Goal: Download file/media

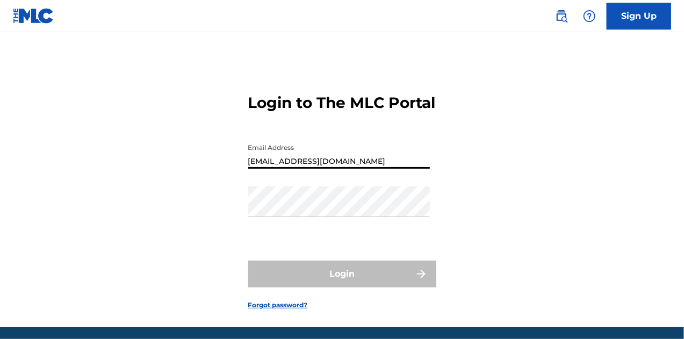
type input "[EMAIL_ADDRESS][DOMAIN_NAME]"
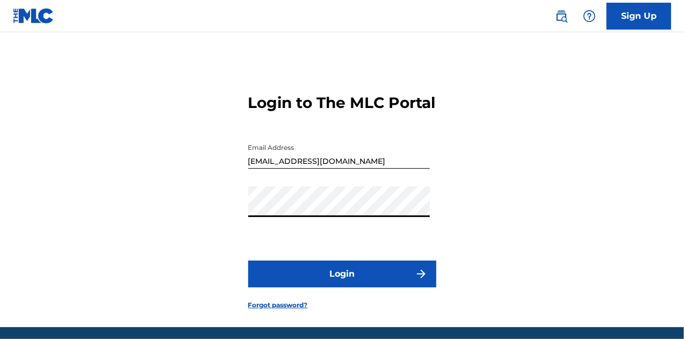
click at [303, 288] on button "Login" at bounding box center [342, 274] width 188 height 27
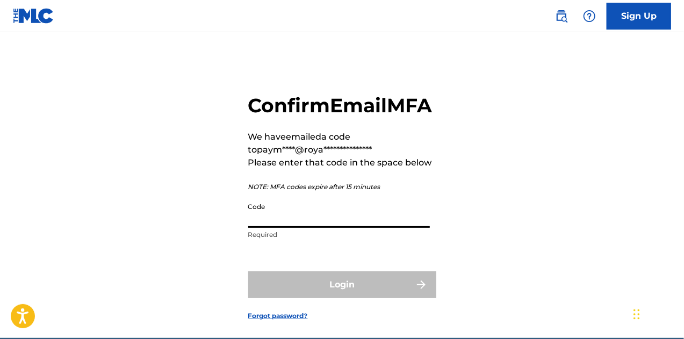
click at [318, 228] on input "Code" at bounding box center [339, 212] width 182 height 31
paste input "205997"
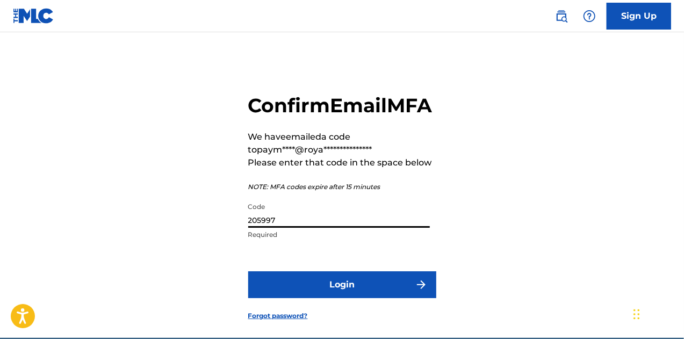
type input "205997"
click at [326, 298] on button "Login" at bounding box center [342, 284] width 188 height 27
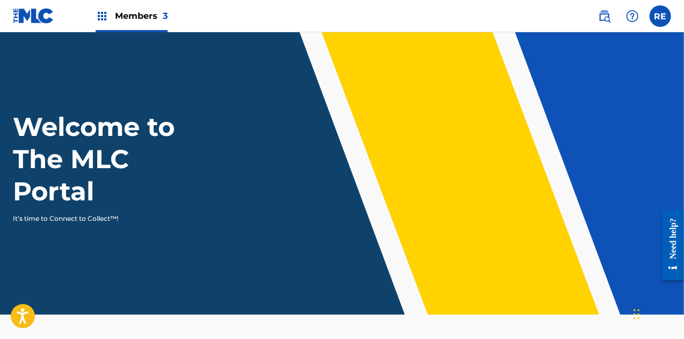
click at [103, 12] on img at bounding box center [102, 16] width 13 height 13
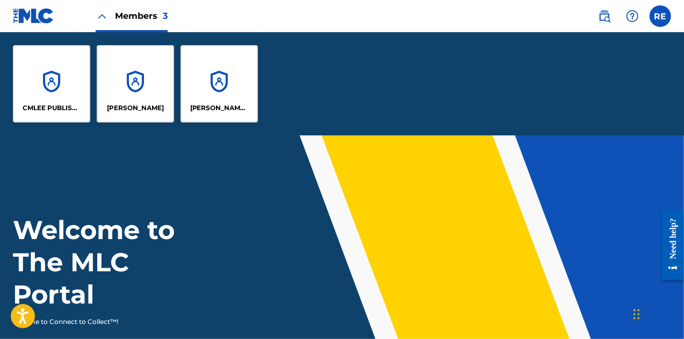
click at [51, 85] on div "CMLEE PUBLISHING" at bounding box center [51, 83] width 77 height 77
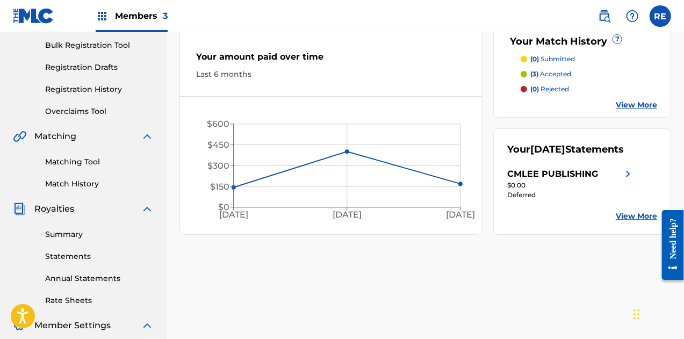
scroll to position [215, 0]
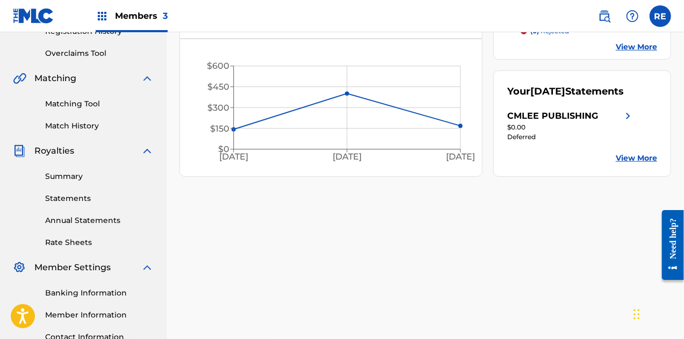
click at [70, 198] on link "Statements" at bounding box center [99, 198] width 109 height 11
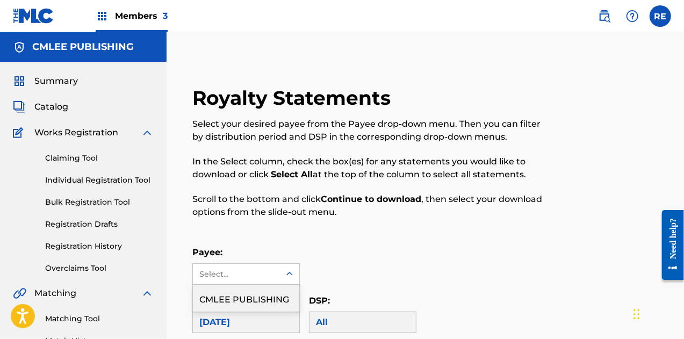
click at [265, 275] on div "Select..." at bounding box center [235, 274] width 73 height 11
drag, startPoint x: 341, startPoint y: 241, endPoint x: 305, endPoint y: 280, distance: 52.9
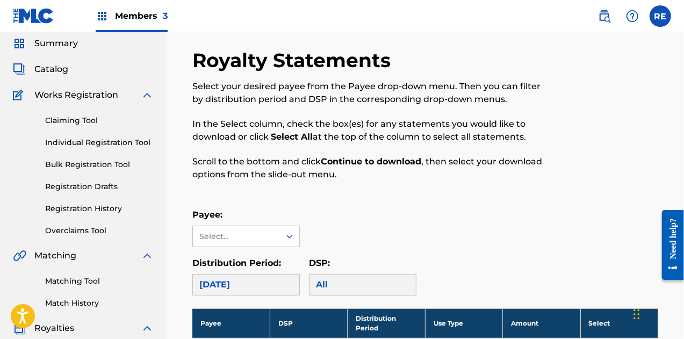
scroll to position [54, 0]
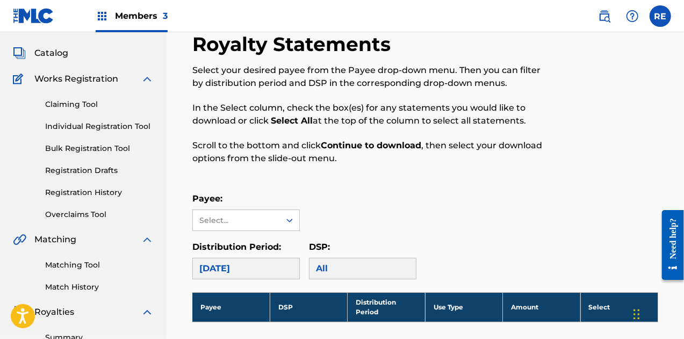
click at [245, 271] on div "[DATE]" at bounding box center [245, 268] width 107 height 21
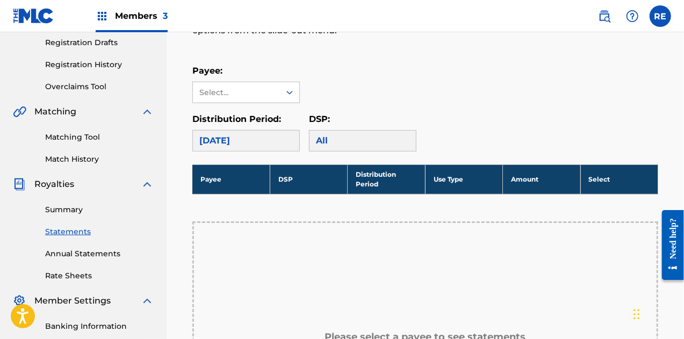
scroll to position [215, 0]
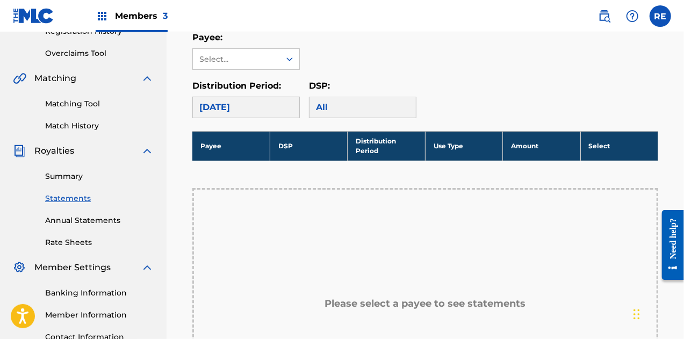
click at [472, 91] on div "Distribution Period: [DATE] DSP: All" at bounding box center [425, 99] width 466 height 39
click at [264, 112] on div "[DATE]" at bounding box center [245, 107] width 107 height 21
click at [238, 52] on div "Select..." at bounding box center [236, 59] width 87 height 20
click at [240, 82] on div "CMLEE PUBLISHING" at bounding box center [246, 83] width 106 height 27
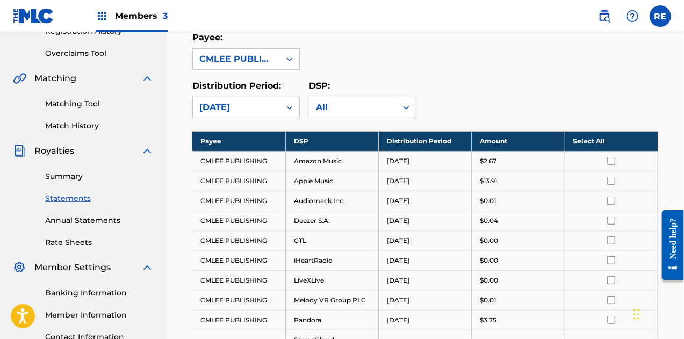
click at [618, 139] on th "Select All" at bounding box center [611, 141] width 93 height 20
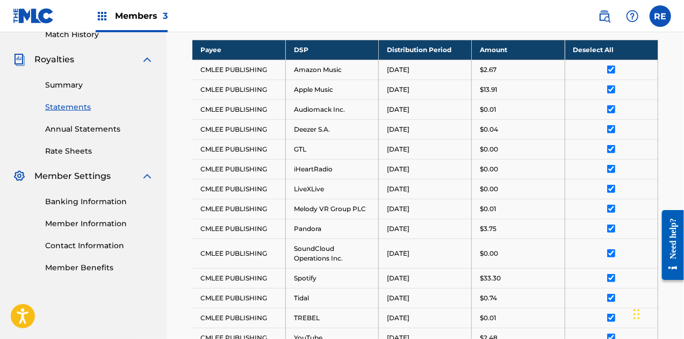
scroll to position [476, 0]
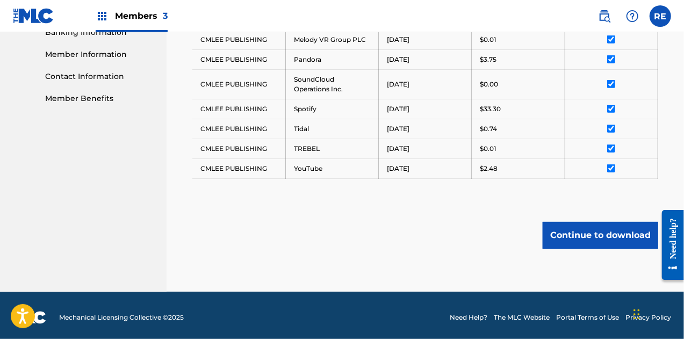
click at [585, 233] on button "Continue to download" at bounding box center [601, 235] width 116 height 27
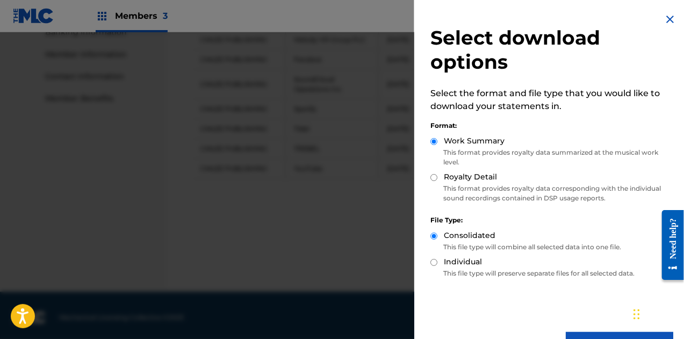
click at [436, 177] on input "Royalty Detail" at bounding box center [433, 177] width 7 height 7
radio input "true"
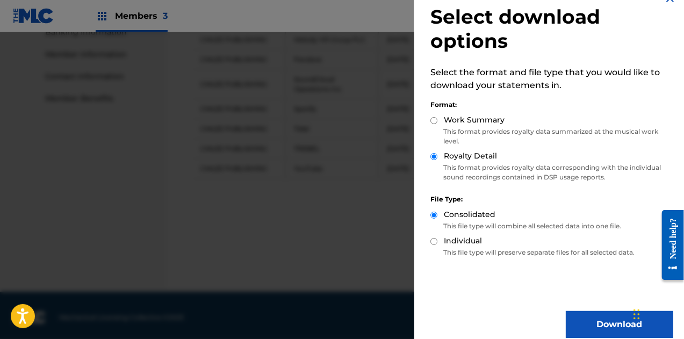
scroll to position [32, 0]
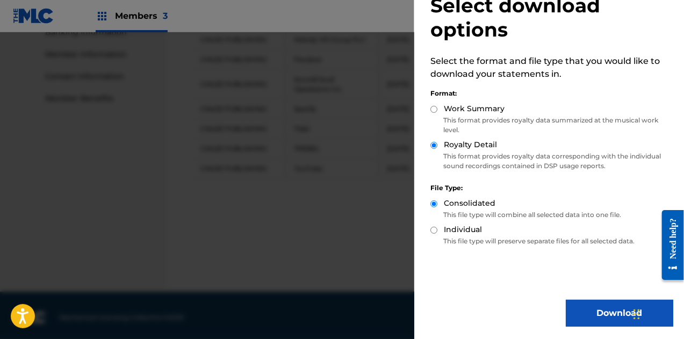
click at [603, 309] on button "Download" at bounding box center [619, 313] width 107 height 27
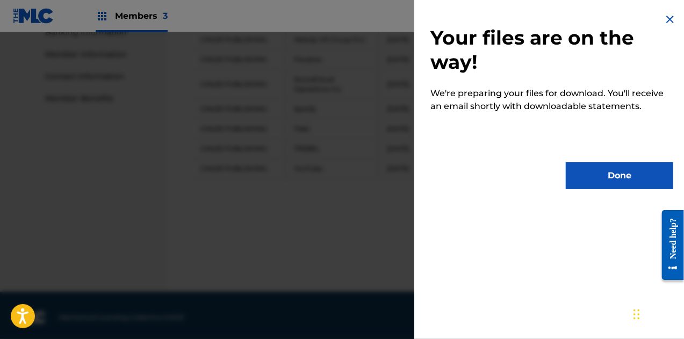
drag, startPoint x: 625, startPoint y: 174, endPoint x: 685, endPoint y: 162, distance: 60.9
click at [625, 174] on button "Done" at bounding box center [619, 175] width 107 height 27
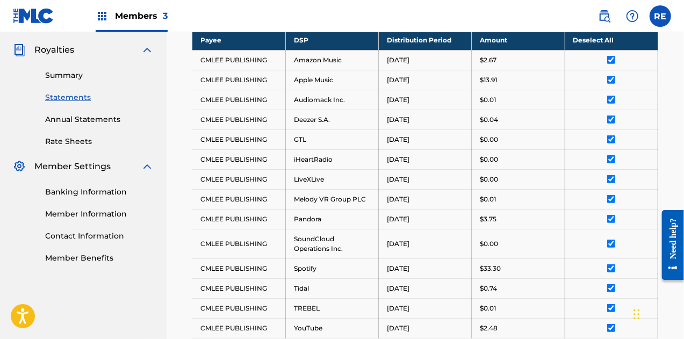
scroll to position [99, 0]
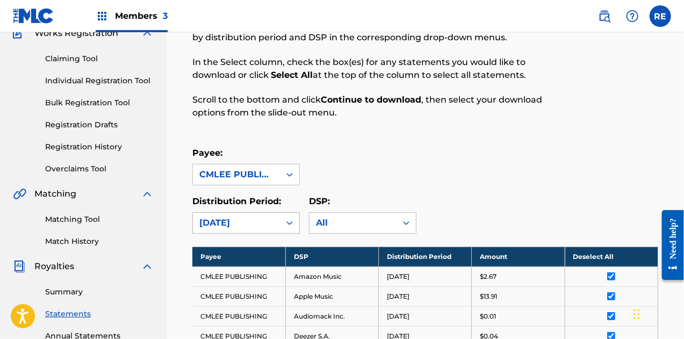
click at [240, 219] on div "[DATE]" at bounding box center [236, 223] width 74 height 13
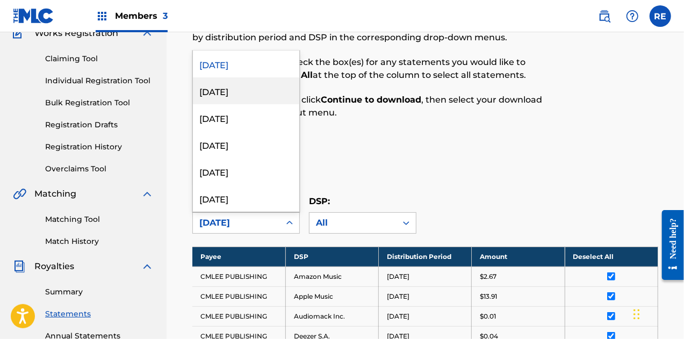
click at [242, 84] on div "[DATE]" at bounding box center [246, 90] width 106 height 27
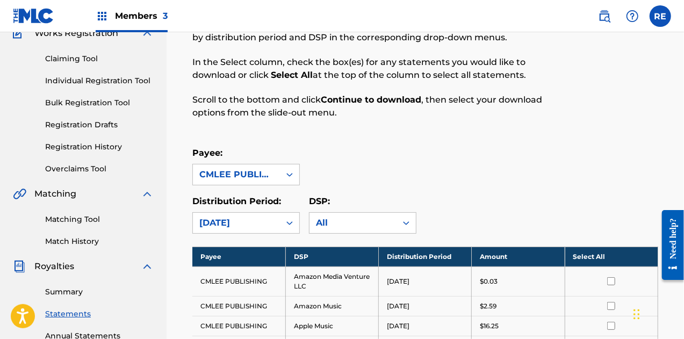
click at [596, 256] on th "Select All" at bounding box center [611, 257] width 93 height 20
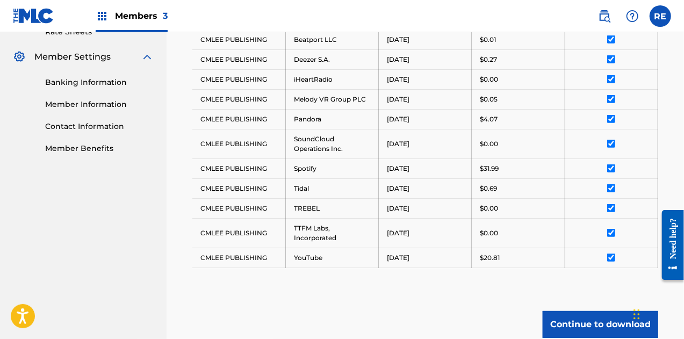
scroll to position [515, 0]
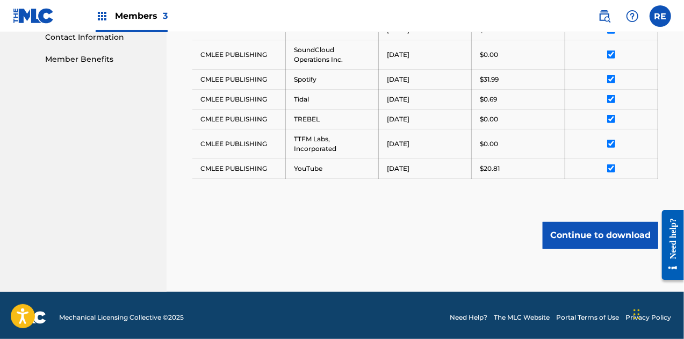
click at [609, 236] on button "Continue to download" at bounding box center [601, 235] width 116 height 27
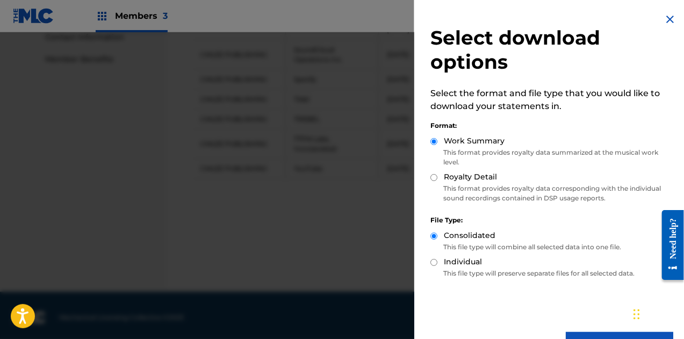
click at [479, 188] on p "This format provides royalty data corresponding with the individual sound recor…" at bounding box center [551, 193] width 243 height 19
click at [441, 174] on div "Royalty Detail" at bounding box center [551, 177] width 243 height 12
click at [429, 177] on div "Select download options Select the format and file type that you would like to …" at bounding box center [551, 186] width 275 height 372
click at [436, 177] on input "Royalty Detail" at bounding box center [433, 177] width 7 height 7
radio input "true"
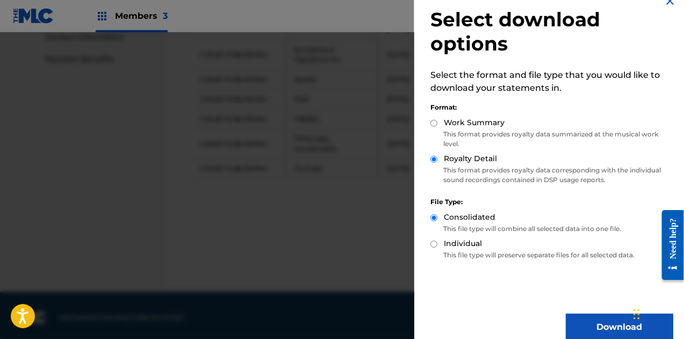
scroll to position [32, 0]
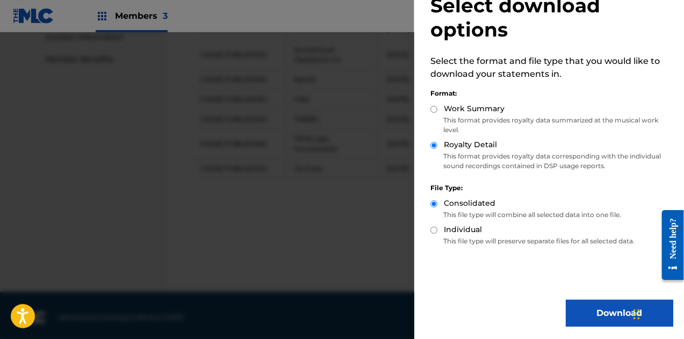
click at [615, 318] on button "Download" at bounding box center [619, 313] width 107 height 27
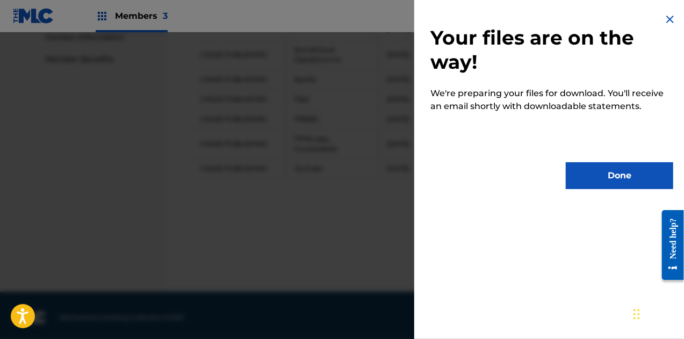
scroll to position [0, 0]
click at [596, 170] on button "Done" at bounding box center [619, 175] width 107 height 27
